Goal: Task Accomplishment & Management: Use online tool/utility

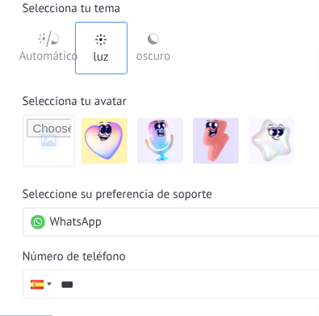
scroll to position [71, 0]
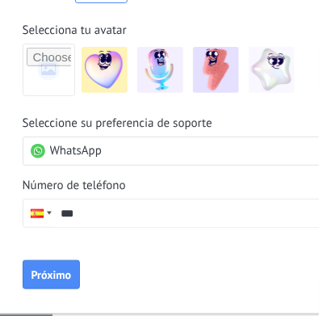
click at [111, 202] on input "***" at bounding box center [203, 212] width 299 height 27
click at [49, 204] on div at bounding box center [38, 212] width 31 height 27
click at [114, 169] on div "Seleccione su preferencia de soporte WhatsApp Número de teléfono Teléfono ***" at bounding box center [188, 171] width 331 height 112
click at [36, 213] on div at bounding box center [37, 213] width 13 height 9
click at [124, 78] on form "Selecciona tu avatar Seleccione su preferencia de soporte WhatsApp Número de te…" at bounding box center [188, 146] width 331 height 286
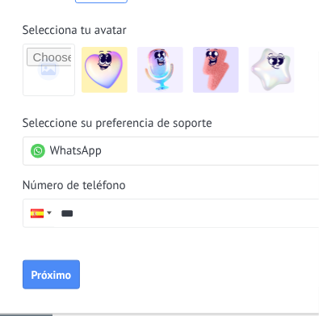
click at [54, 208] on input "***" at bounding box center [203, 212] width 299 height 27
click at [43, 207] on div at bounding box center [38, 212] width 31 height 27
click at [4, 137] on div "Hagamos tuyo Kommo Selecciona tu tema Automático [PERSON_NAME] oscuro Seleccion…" at bounding box center [187, 87] width 379 height 452
click at [104, 221] on input "***" at bounding box center [203, 212] width 299 height 27
type input "**"
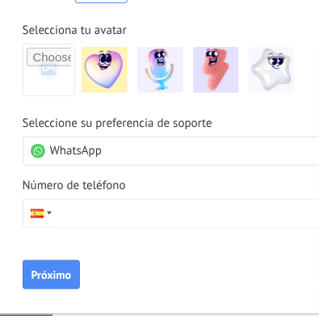
click at [66, 220] on input "tel" at bounding box center [203, 212] width 299 height 27
type input "**"
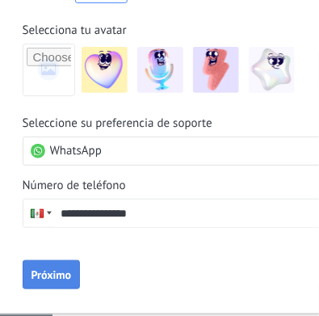
type input "**********"
click at [56, 281] on button "Próximo" at bounding box center [52, 274] width 58 height 29
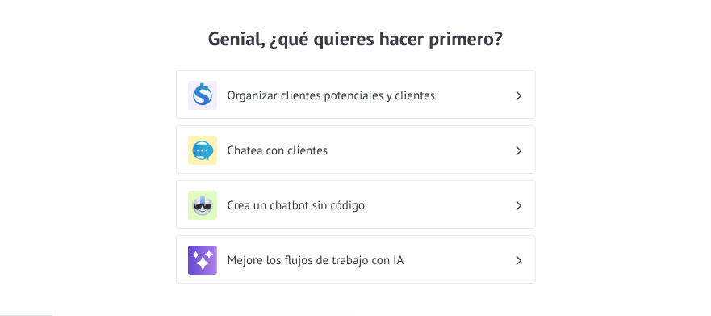
scroll to position [31, 0]
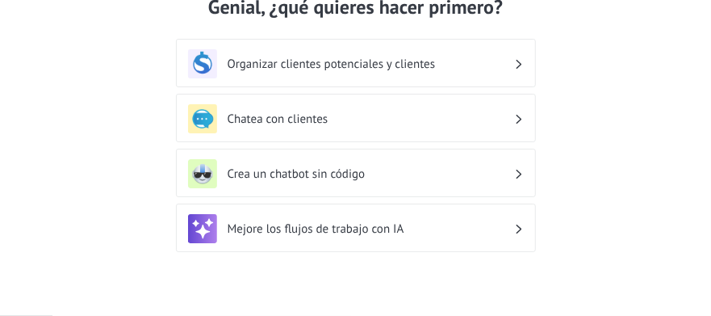
click at [318, 57] on h3 "Organizar clientes potenciales y clientes" at bounding box center [371, 63] width 287 height 15
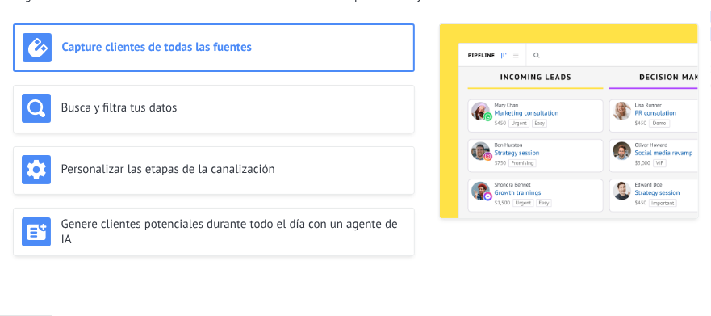
click at [294, 56] on div "Capture clientes de todas las fuentes" at bounding box center [214, 47] width 383 height 29
click at [268, 54] on h3 "Capture clientes de todas las fuentes" at bounding box center [233, 47] width 343 height 15
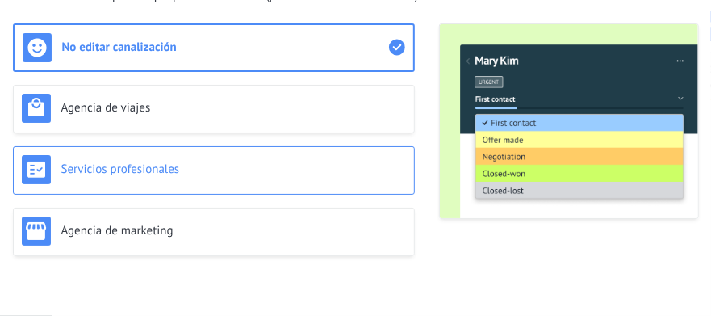
scroll to position [69, 0]
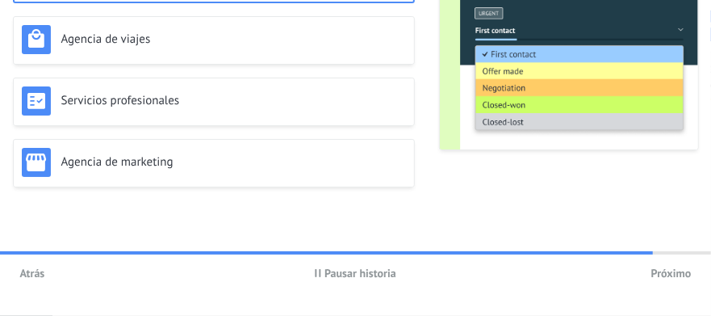
click at [318, 267] on span "Próximo" at bounding box center [671, 272] width 40 height 11
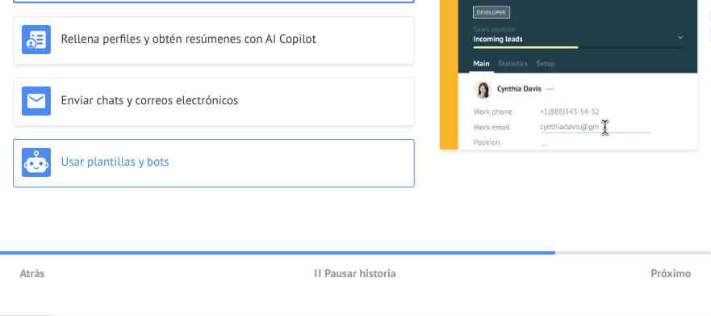
scroll to position [0, 0]
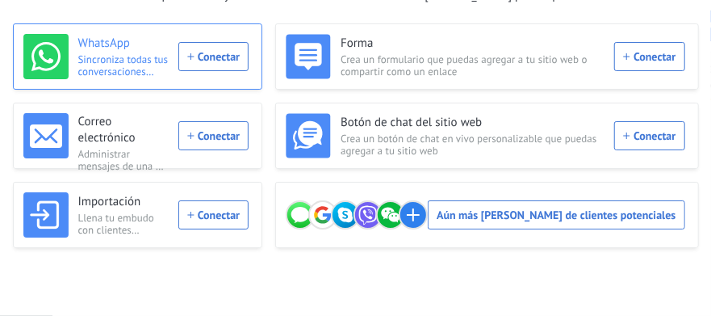
click at [249, 52] on div "WhatsApp Sincroniza todas tus conversaciones desde varios números de WhatsApp C…" at bounding box center [136, 56] width 226 height 45
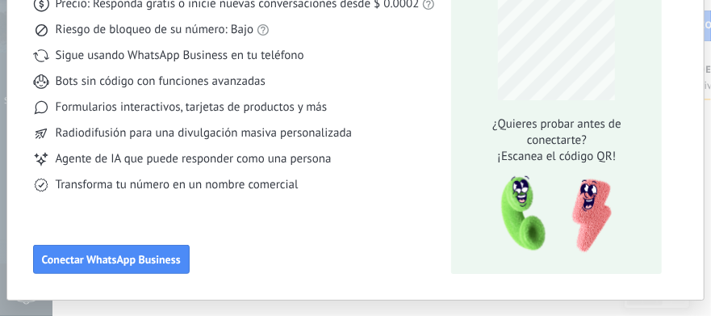
scroll to position [104, 0]
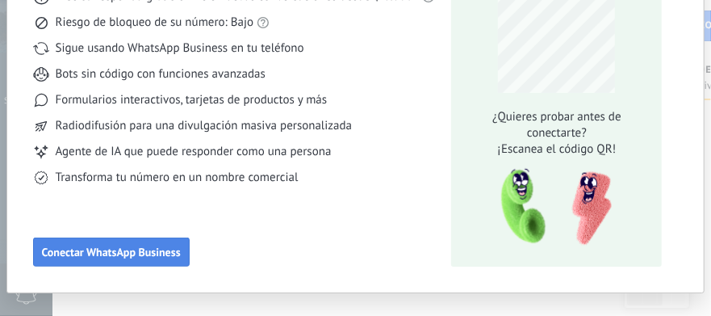
click at [156, 252] on span "Conectar WhatsApp Business" at bounding box center [111, 251] width 139 height 11
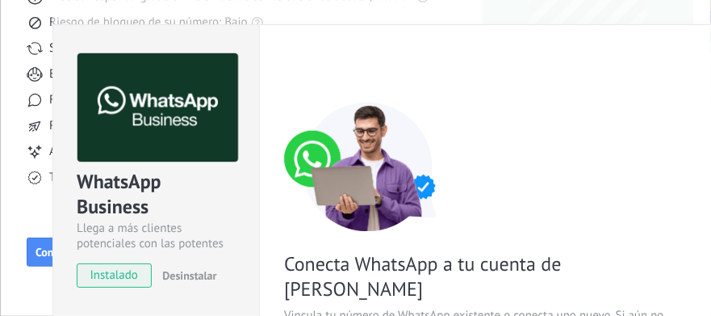
click at [134, 263] on span "Instalado" at bounding box center [113, 275] width 73 height 24
click at [132, 276] on span "Instalado" at bounding box center [113, 275] width 73 height 24
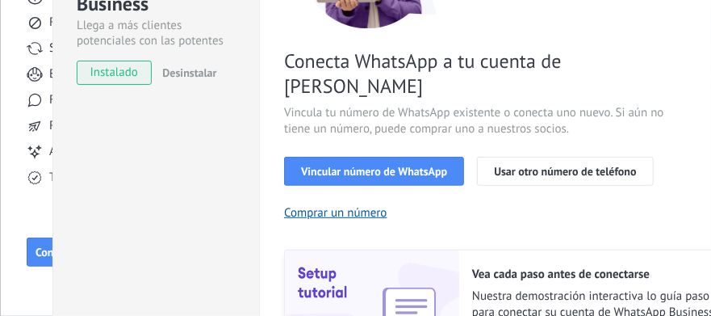
scroll to position [204, 0]
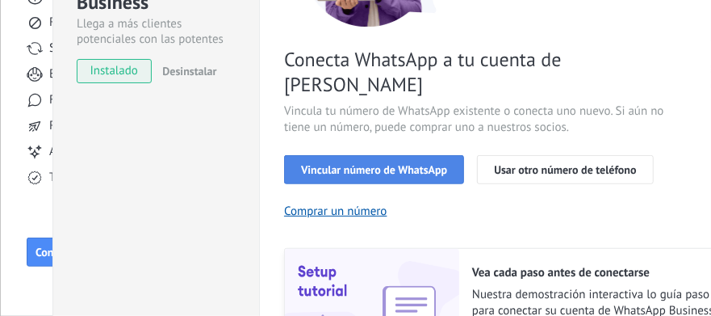
click at [318, 164] on span "Vincular número de WhatsApp" at bounding box center [374, 169] width 146 height 11
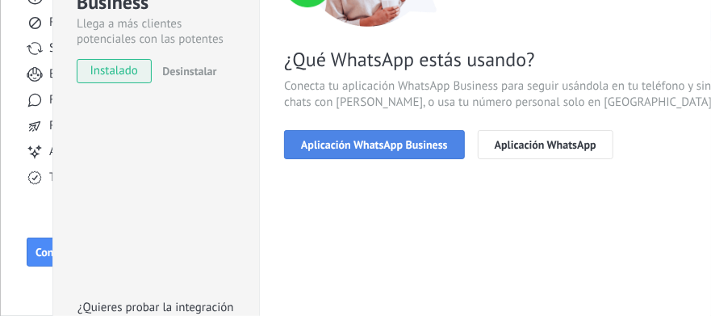
click at [318, 147] on span "Aplicación WhatsApp Business" at bounding box center [374, 144] width 147 height 11
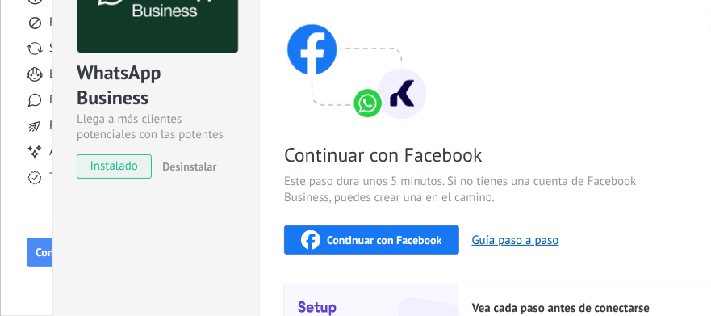
scroll to position [0, 0]
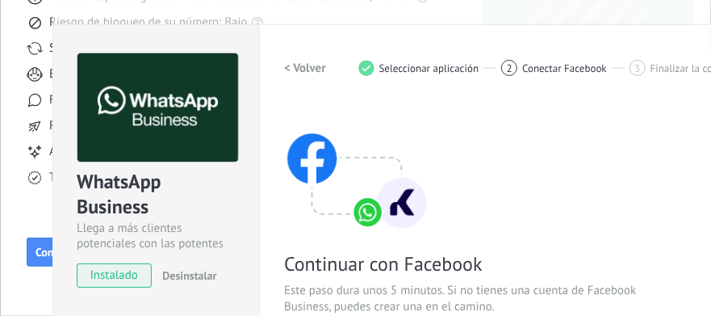
click at [318, 143] on img at bounding box center [356, 166] width 145 height 129
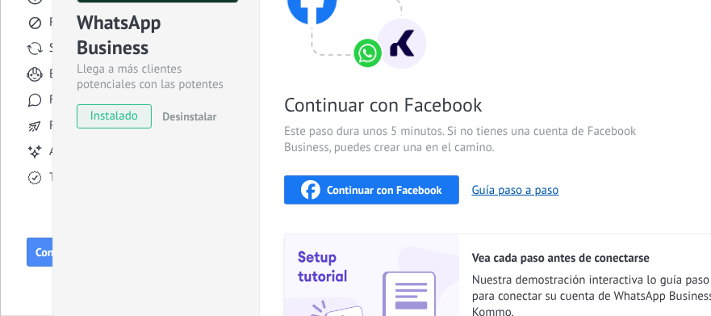
scroll to position [161, 0]
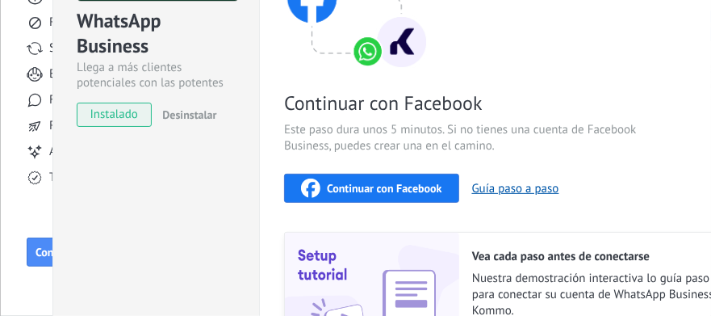
click at [318, 178] on div "Continuar con Facebook" at bounding box center [371, 187] width 141 height 19
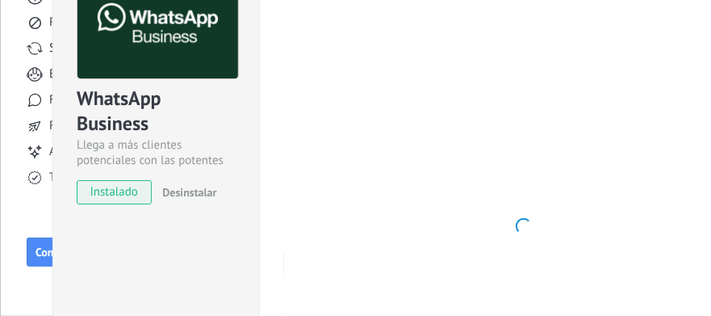
scroll to position [0, 0]
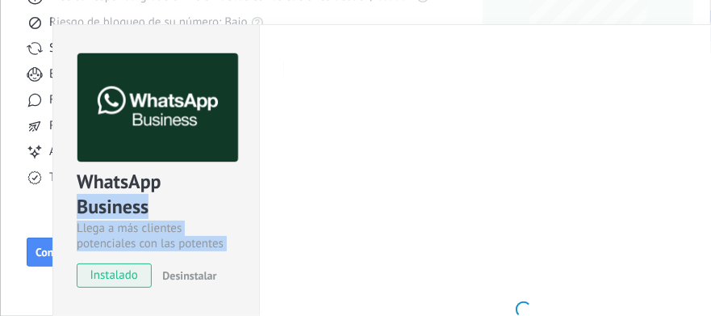
drag, startPoint x: 169, startPoint y: 111, endPoint x: 215, endPoint y: 165, distance: 71.0
click at [215, 165] on div "WhatsApp Business Llega a más clientes potenciales con las potentes herramienta…" at bounding box center [420, 309] width 736 height 570
click at [128, 272] on span "Instalado" at bounding box center [113, 275] width 73 height 24
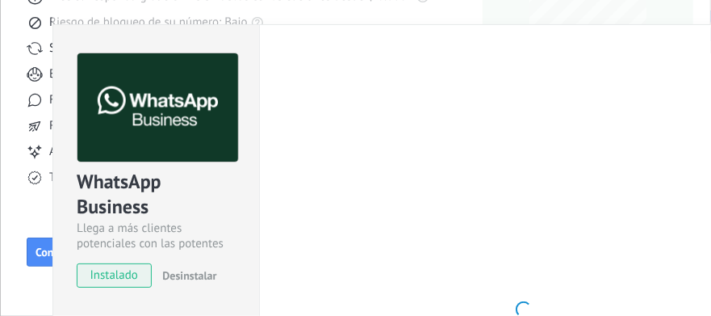
click at [66, 150] on div "WhatsApp Business Llega a más clientes potenciales con las potentes herramienta…" at bounding box center [156, 162] width 206 height 275
click at [34, 147] on icon at bounding box center [35, 152] width 16 height 16
click at [318, 131] on div at bounding box center [523, 309] width 479 height 512
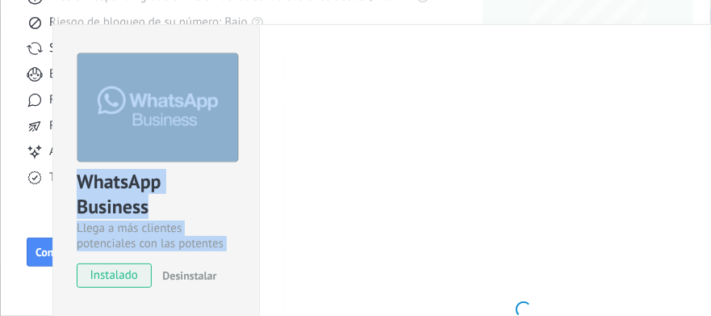
drag, startPoint x: 355, startPoint y: 234, endPoint x: 201, endPoint y: 87, distance: 212.9
click at [201, 87] on div "WhatsApp Business Llega a más clientes potenciales con las potentes herramienta…" at bounding box center [420, 309] width 736 height 570
drag, startPoint x: 201, startPoint y: 87, endPoint x: 455, endPoint y: 123, distance: 256.7
click at [318, 123] on div at bounding box center [523, 309] width 479 height 512
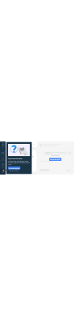
scroll to position [52, 0]
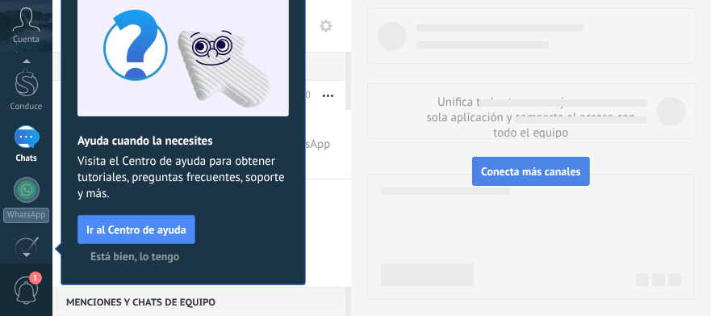
click at [318, 175] on span "Conecta más canales" at bounding box center [530, 171] width 99 height 15
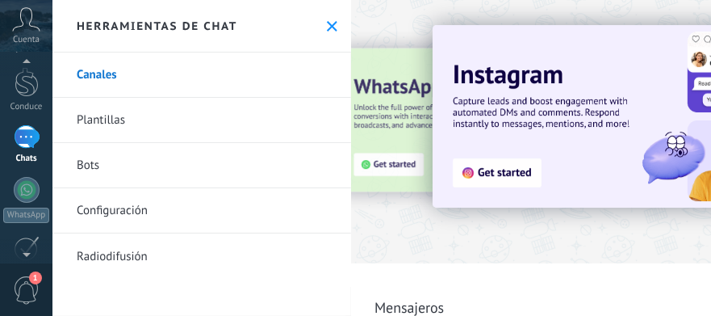
click at [318, 178] on img at bounding box center [651, 116] width 437 height 182
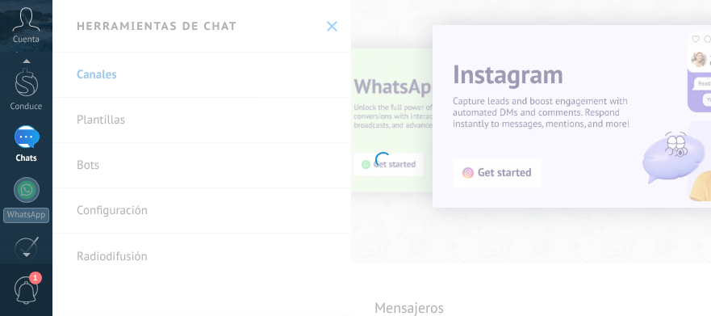
click at [318, 166] on div "Instagram Grab Instagram leads and keep the chat going without leaving Kommo In…" at bounding box center [381, 158] width 659 height 316
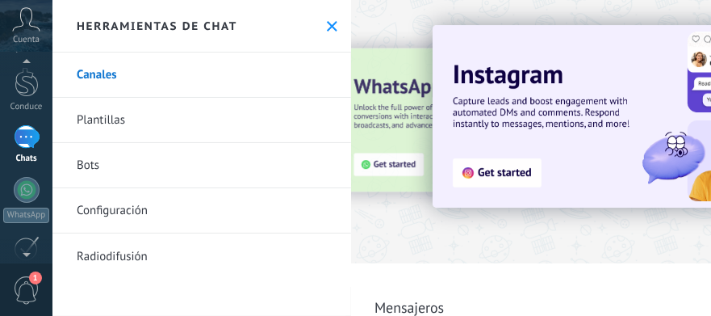
click at [318, 166] on img at bounding box center [651, 116] width 437 height 182
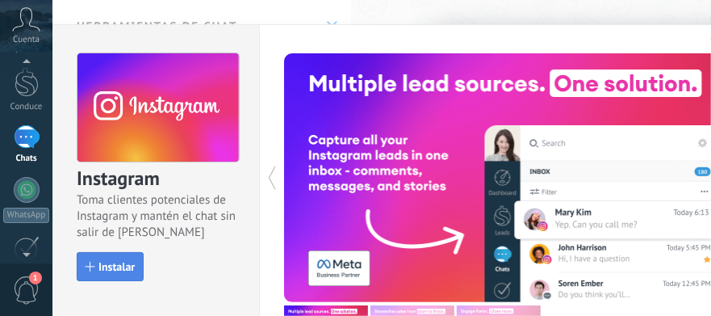
click at [87, 252] on button "Instalar" at bounding box center [110, 266] width 67 height 29
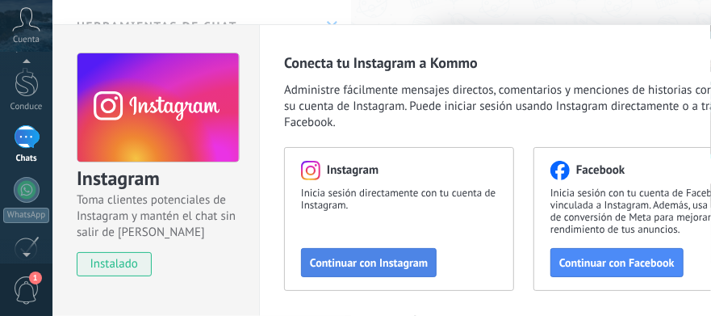
click at [318, 253] on button "Continuar con Instagram" at bounding box center [369, 262] width 136 height 29
